Goal: Information Seeking & Learning: Check status

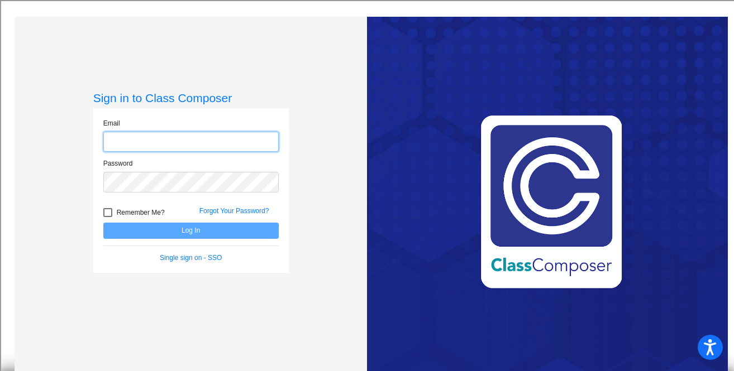
type input "[PERSON_NAME][EMAIL_ADDRESS][PERSON_NAME][DOMAIN_NAME]"
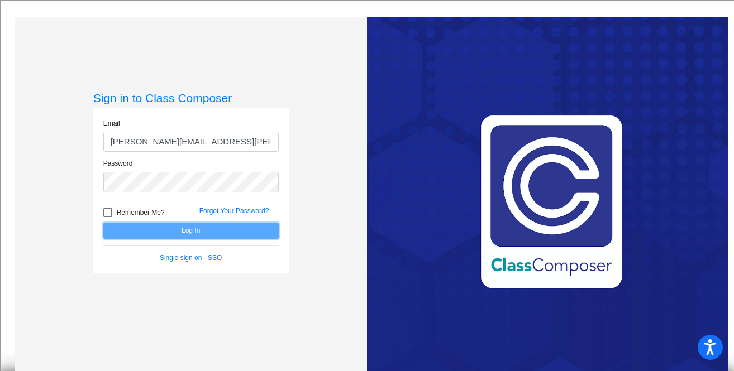
click at [178, 228] on button "Log In" at bounding box center [190, 231] width 175 height 16
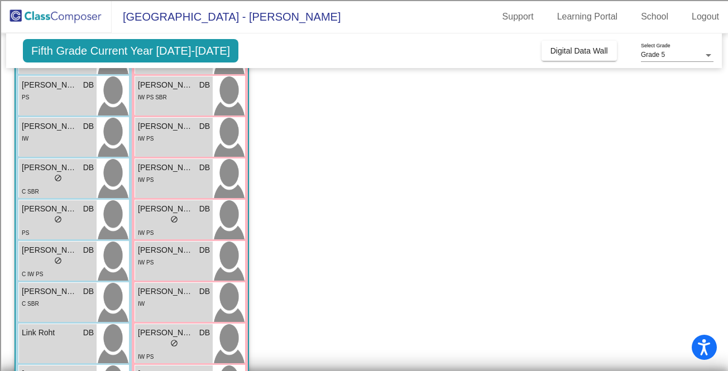
scroll to position [324, 0]
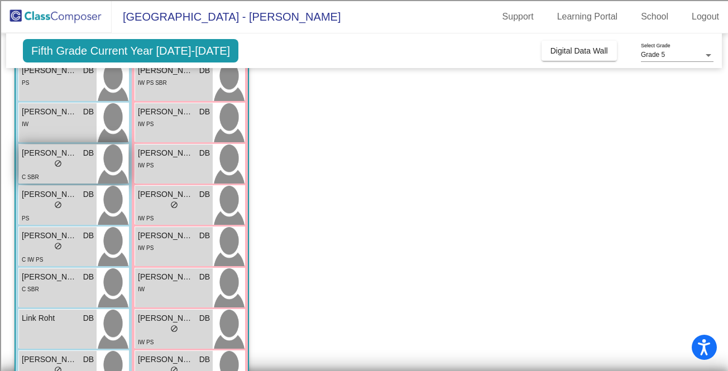
click at [76, 163] on div "lock do_not_disturb_alt" at bounding box center [58, 165] width 72 height 12
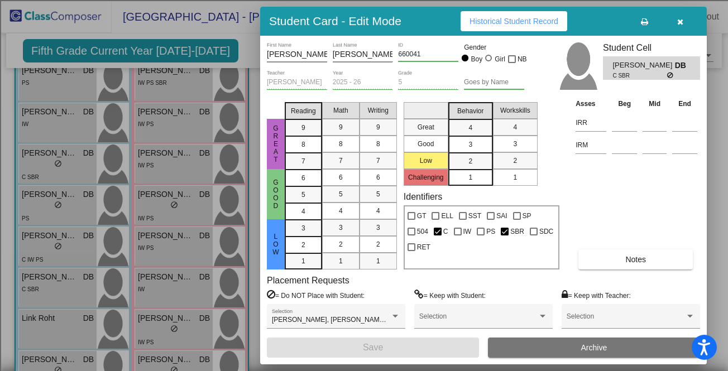
click at [513, 14] on button "Historical Student Record" at bounding box center [514, 21] width 107 height 20
click at [680, 22] on icon "button" at bounding box center [680, 22] width 6 height 8
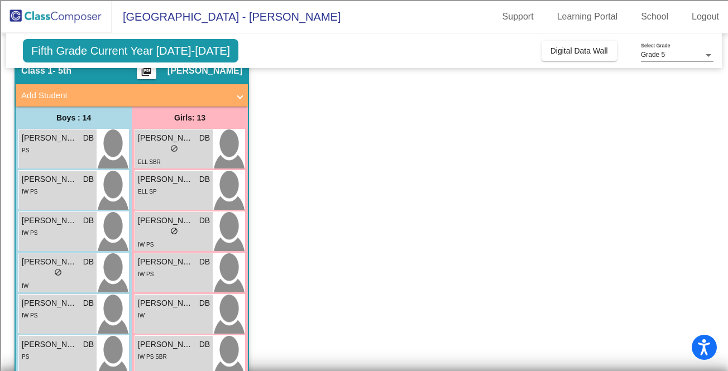
scroll to position [0, 0]
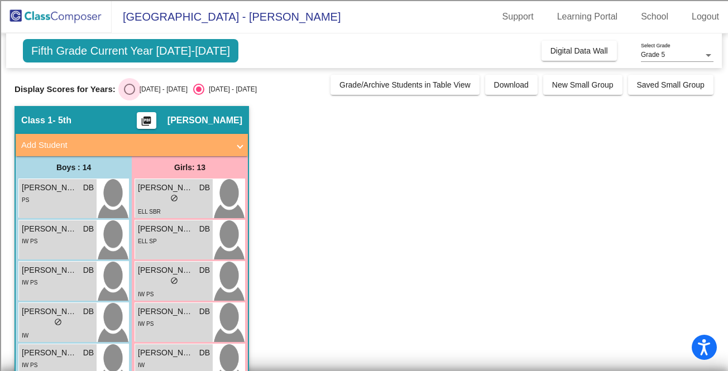
click at [127, 90] on div "Select an option" at bounding box center [129, 89] width 11 height 11
click at [129, 95] on input "[DATE] - [DATE]" at bounding box center [129, 95] width 1 height 1
radio input "true"
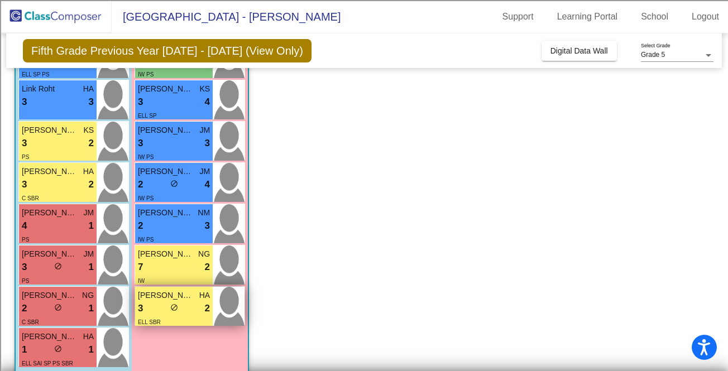
scroll to position [404, 0]
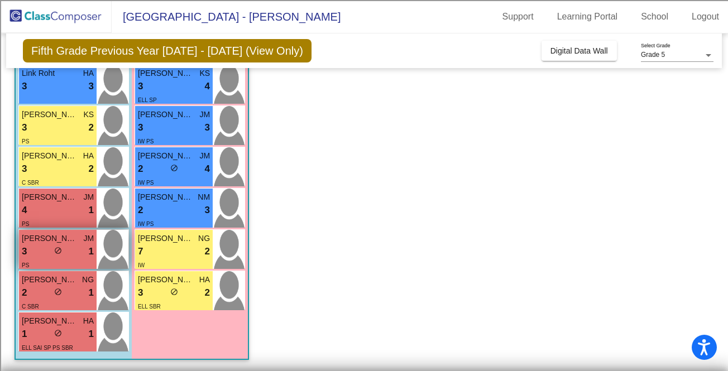
click at [52, 252] on div "3 lock do_not_disturb_alt 1" at bounding box center [58, 252] width 72 height 15
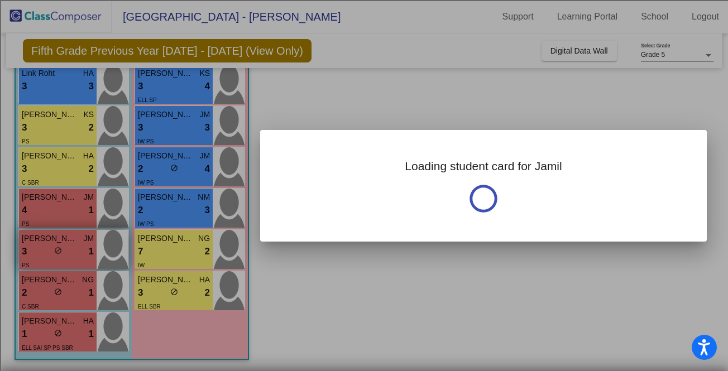
click at [52, 252] on div at bounding box center [364, 185] width 728 height 371
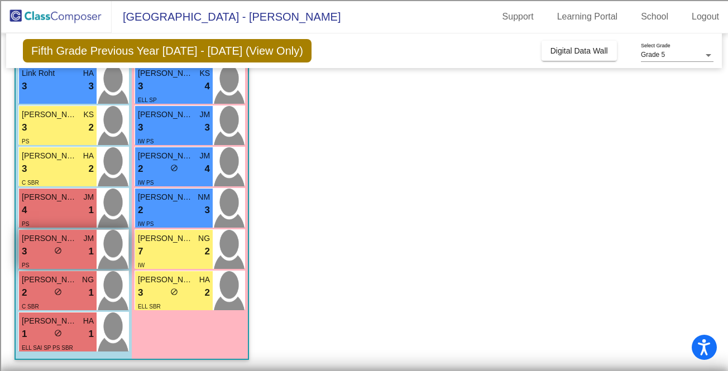
click at [52, 252] on div "3 lock do_not_disturb_alt 1" at bounding box center [58, 252] width 72 height 15
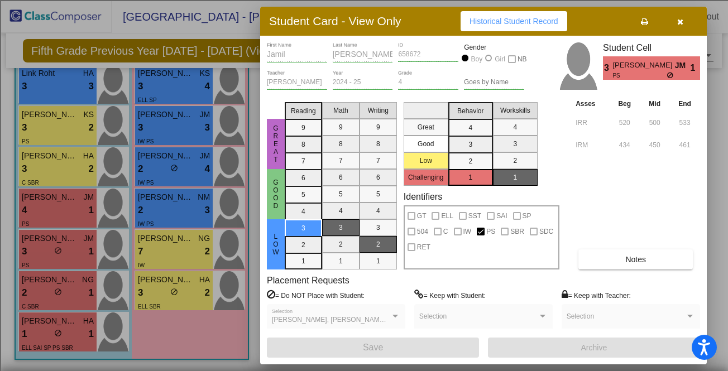
scroll to position [0, 0]
click at [505, 23] on span "Historical Student Record" at bounding box center [514, 21] width 89 height 9
click at [682, 18] on icon "button" at bounding box center [680, 22] width 6 height 8
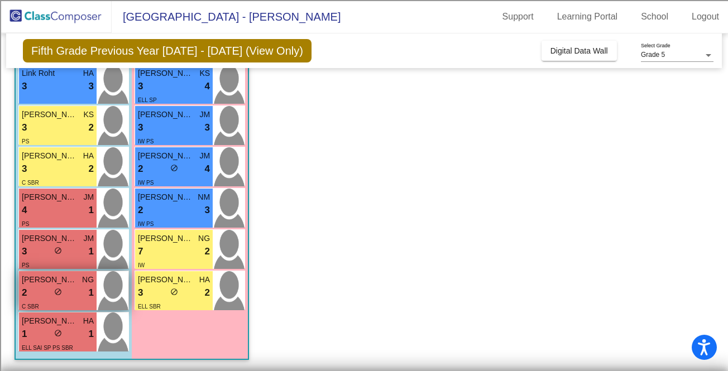
click at [65, 287] on div "2 lock do_not_disturb_alt 1" at bounding box center [58, 293] width 72 height 15
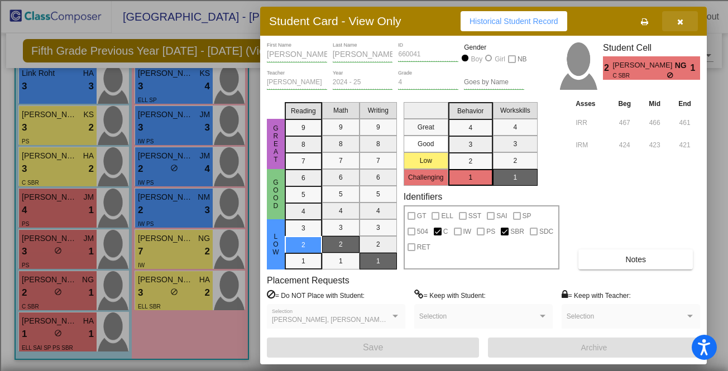
click at [679, 22] on icon "button" at bounding box center [680, 22] width 6 height 8
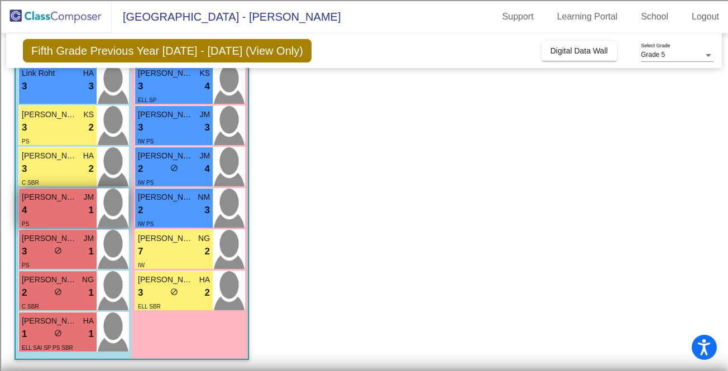
click at [70, 206] on div "4 lock do_not_disturb_alt 1" at bounding box center [58, 210] width 72 height 15
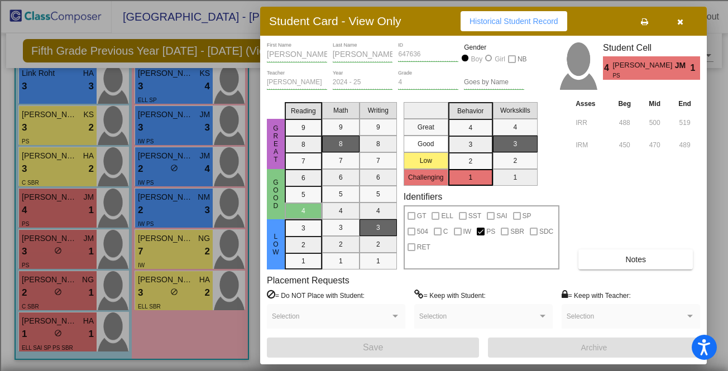
click at [516, 27] on button "Historical Student Record" at bounding box center [514, 21] width 107 height 20
click at [680, 20] on icon "button" at bounding box center [680, 22] width 6 height 8
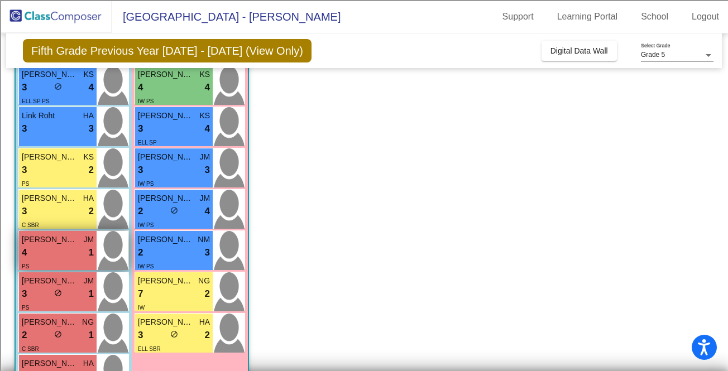
scroll to position [359, 0]
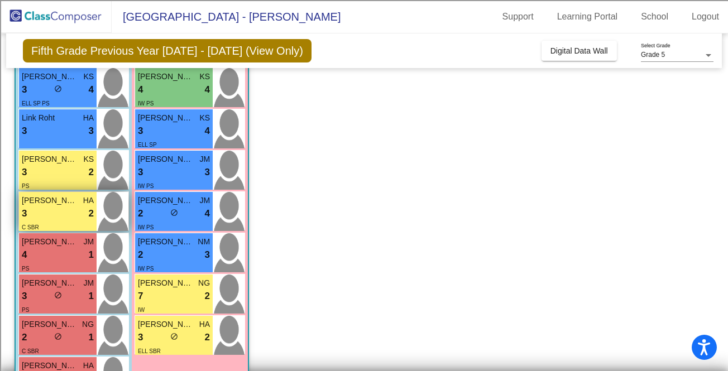
click at [53, 207] on div "3 lock do_not_disturb_alt 2" at bounding box center [58, 214] width 72 height 15
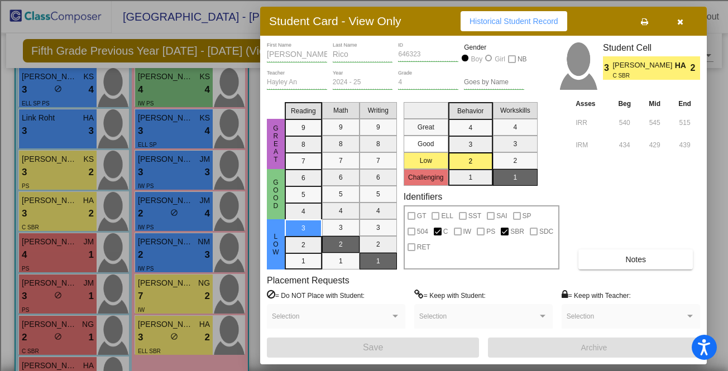
click at [503, 16] on button "Historical Student Record" at bounding box center [514, 21] width 107 height 20
click at [681, 21] on icon "button" at bounding box center [680, 22] width 6 height 8
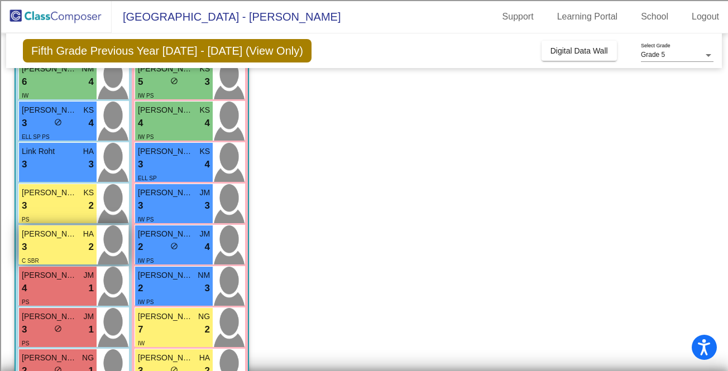
scroll to position [324, 0]
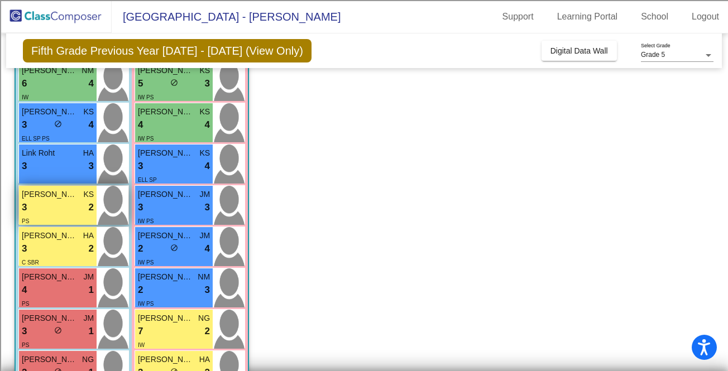
click at [62, 209] on div "3 lock do_not_disturb_alt 2" at bounding box center [58, 208] width 72 height 15
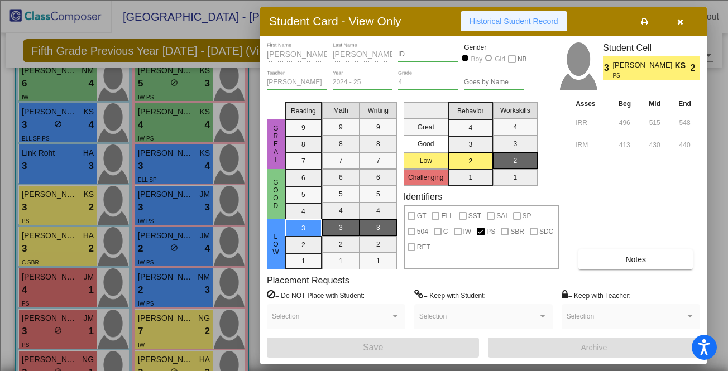
click at [513, 24] on span "Historical Student Record" at bounding box center [514, 21] width 89 height 9
click at [681, 18] on icon "button" at bounding box center [680, 22] width 6 height 8
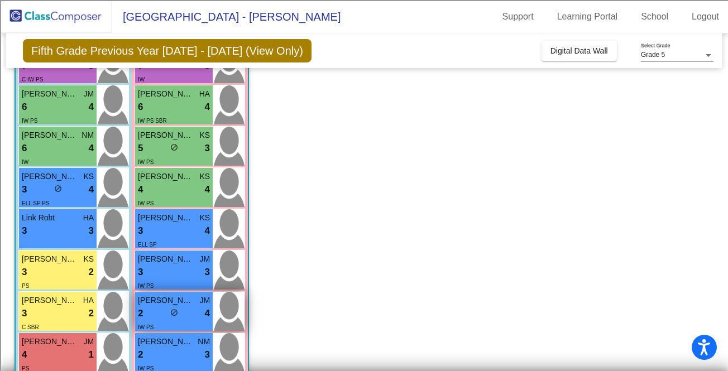
scroll to position [264, 0]
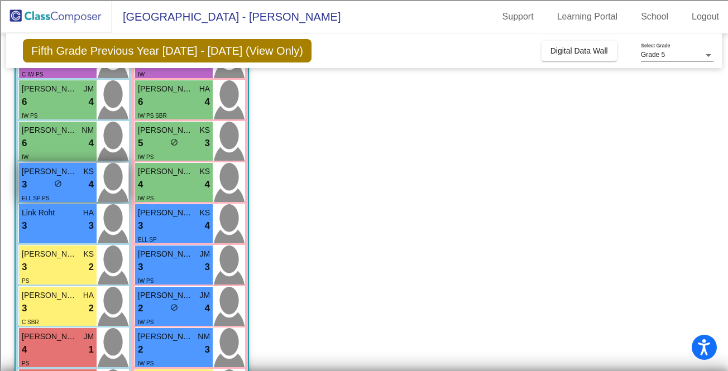
click at [61, 185] on span "do_not_disturb_alt" at bounding box center [58, 184] width 8 height 8
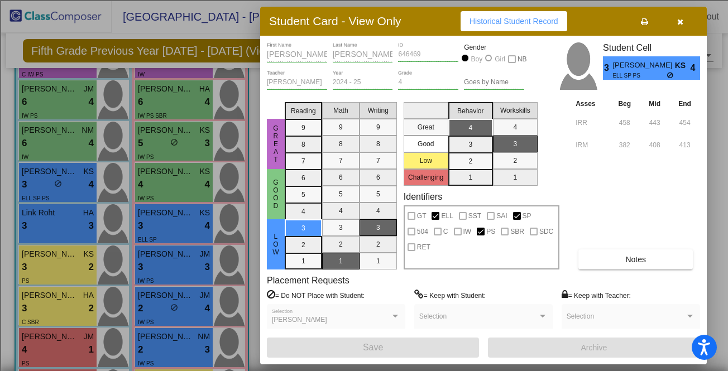
click at [526, 28] on button "Historical Student Record" at bounding box center [514, 21] width 107 height 20
click at [683, 19] on icon "button" at bounding box center [680, 22] width 6 height 8
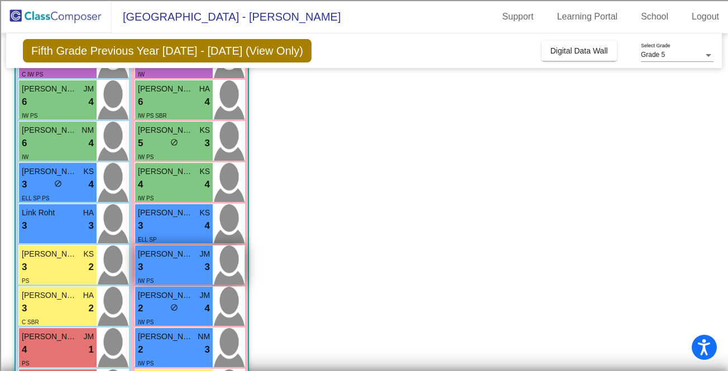
scroll to position [404, 0]
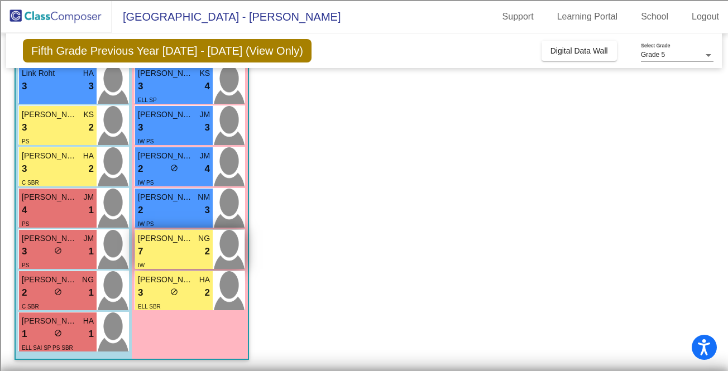
click at [182, 253] on div "7 lock do_not_disturb_alt 2" at bounding box center [174, 252] width 72 height 15
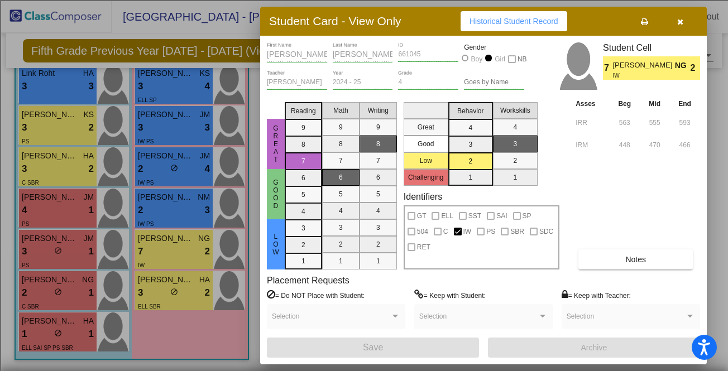
click at [529, 22] on span "Historical Student Record" at bounding box center [514, 21] width 89 height 9
click at [675, 22] on button "button" at bounding box center [680, 21] width 36 height 20
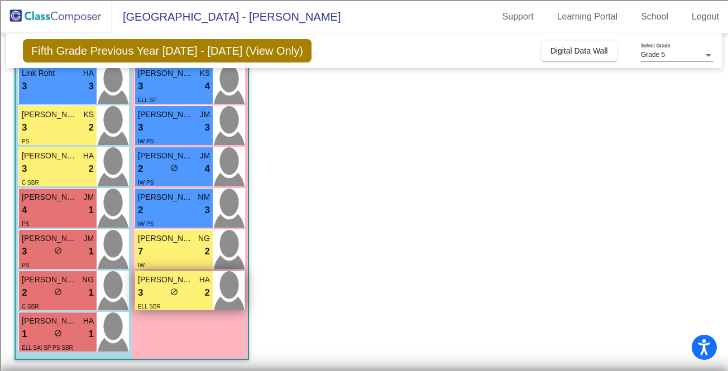
click at [168, 281] on span "[PERSON_NAME]" at bounding box center [166, 280] width 56 height 12
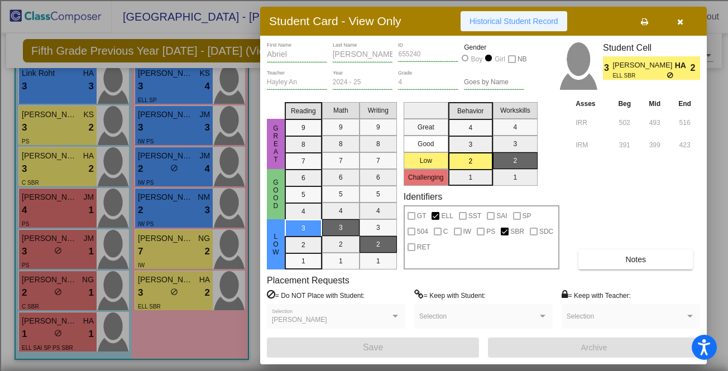
click at [537, 23] on span "Historical Student Record" at bounding box center [514, 21] width 89 height 9
click at [676, 21] on button "button" at bounding box center [680, 21] width 36 height 20
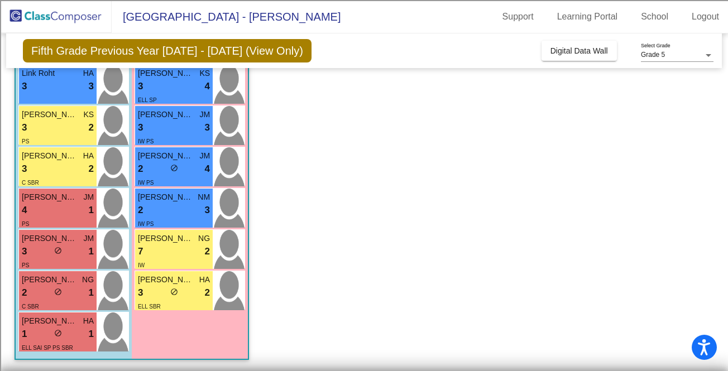
scroll to position [379, 0]
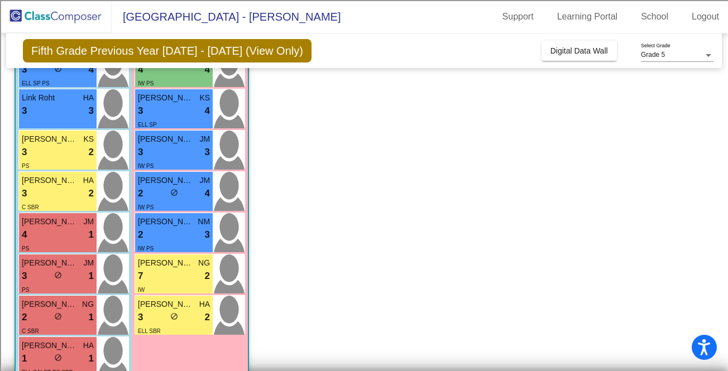
click at [166, 229] on div "2 lock do_not_disturb_alt 3" at bounding box center [174, 235] width 72 height 15
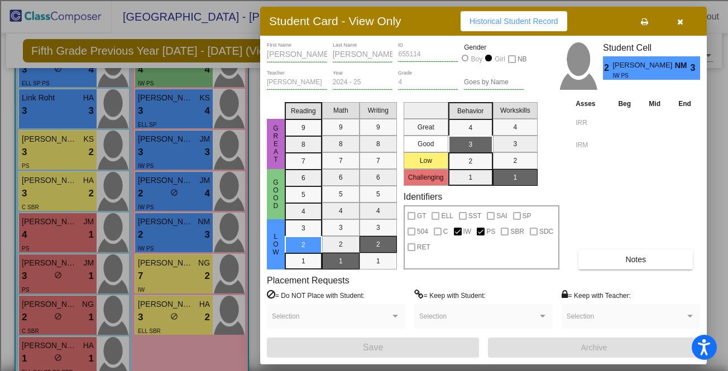
click at [523, 17] on span "Historical Student Record" at bounding box center [514, 21] width 89 height 9
click at [679, 16] on button "button" at bounding box center [680, 21] width 36 height 20
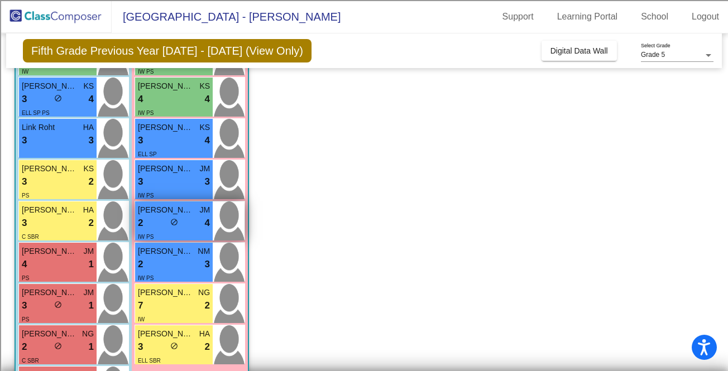
scroll to position [349, 0]
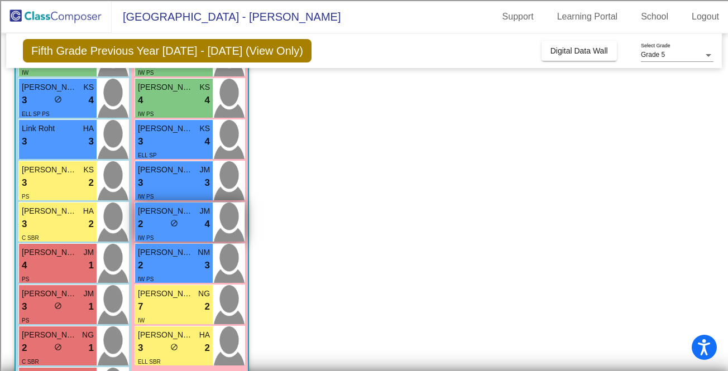
click at [181, 213] on span "[PERSON_NAME]" at bounding box center [166, 212] width 56 height 12
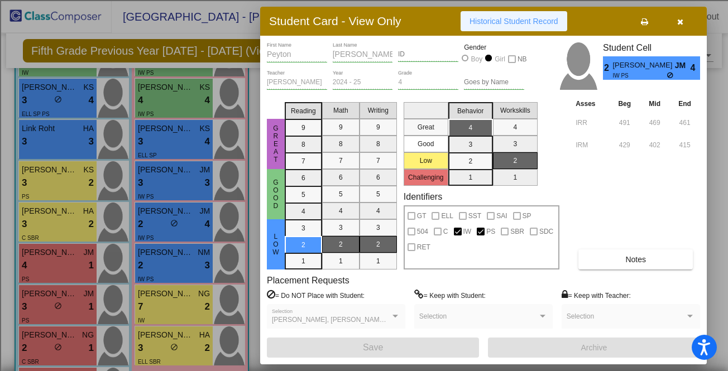
click at [513, 25] on span "Historical Student Record" at bounding box center [514, 21] width 89 height 9
click at [684, 21] on button "button" at bounding box center [680, 21] width 36 height 20
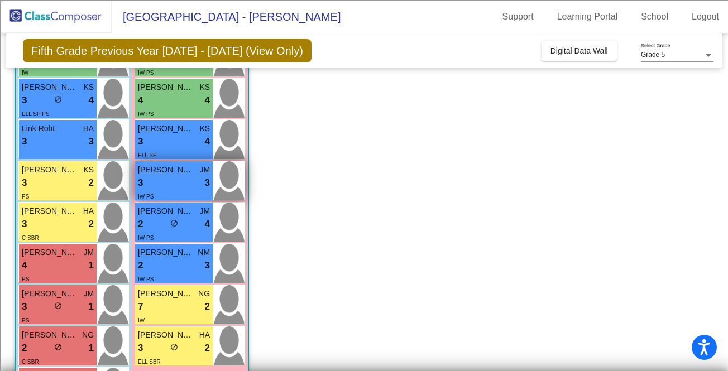
click at [182, 187] on div "3 lock do_not_disturb_alt 3" at bounding box center [174, 183] width 72 height 15
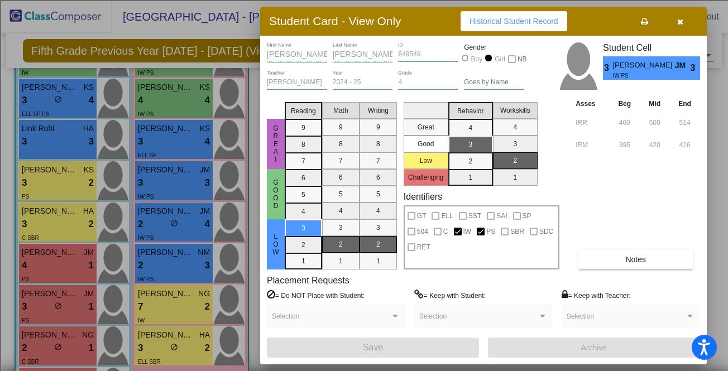
click at [532, 23] on span "Historical Student Record" at bounding box center [514, 21] width 89 height 9
click at [679, 21] on icon "button" at bounding box center [680, 22] width 6 height 8
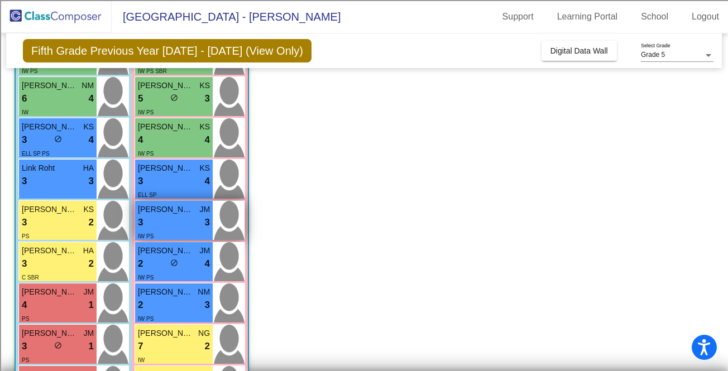
scroll to position [304, 0]
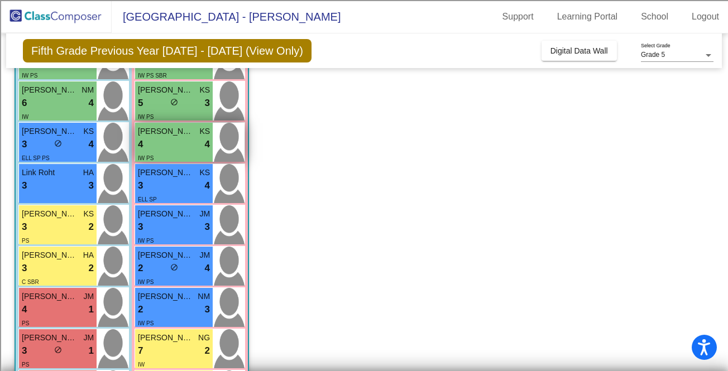
click at [174, 150] on div "4 lock do_not_disturb_alt 4" at bounding box center [174, 144] width 72 height 15
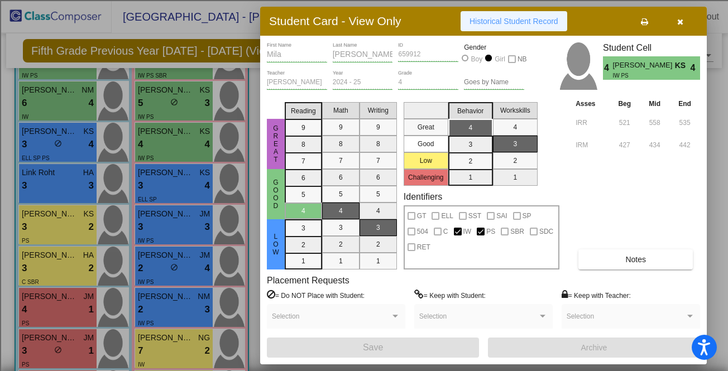
click at [521, 20] on span "Historical Student Record" at bounding box center [514, 21] width 89 height 9
click at [682, 22] on icon "button" at bounding box center [680, 22] width 6 height 8
